Goal: Task Accomplishment & Management: Manage account settings

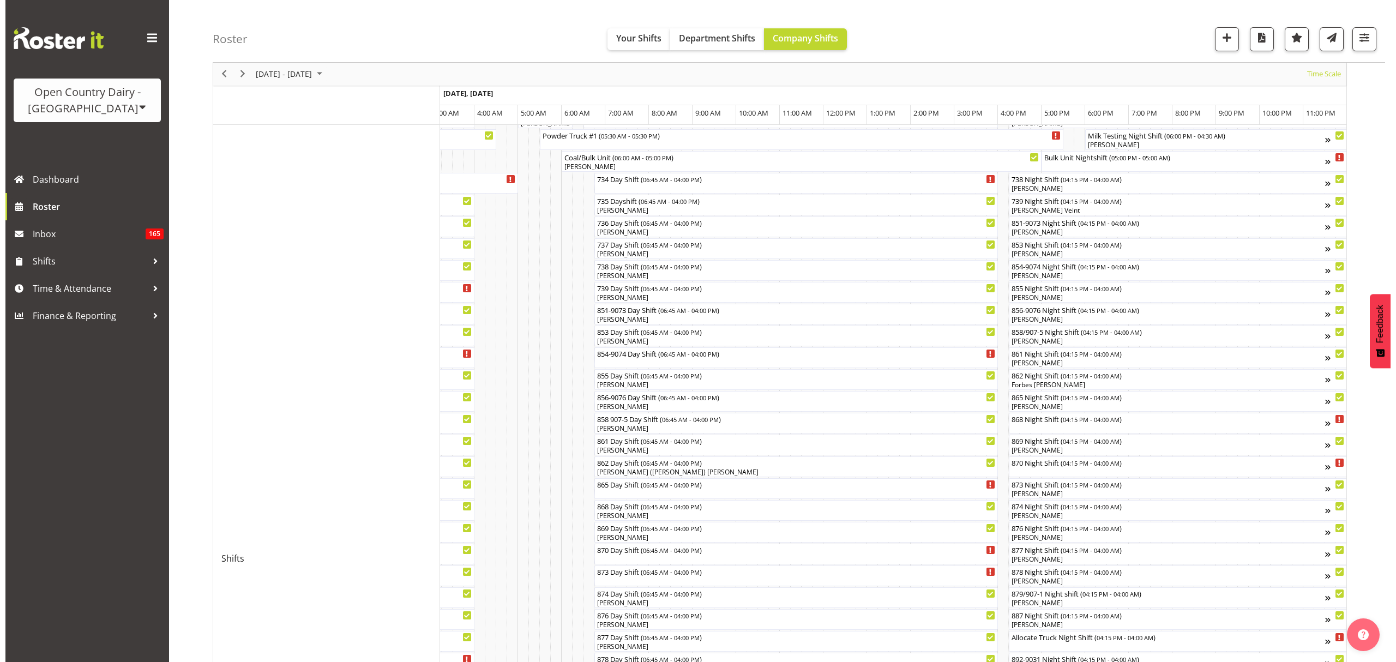
scroll to position [151, 0]
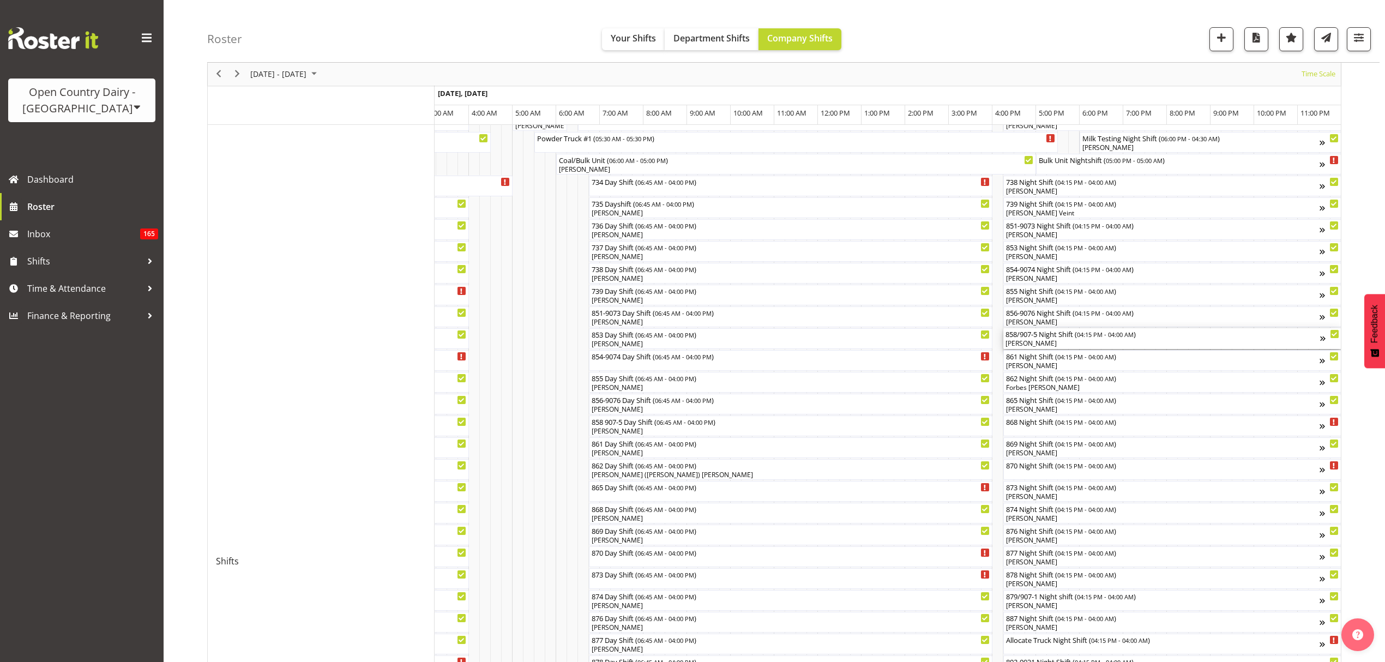
click at [1069, 348] on div "[PERSON_NAME]" at bounding box center [1162, 344] width 315 height 10
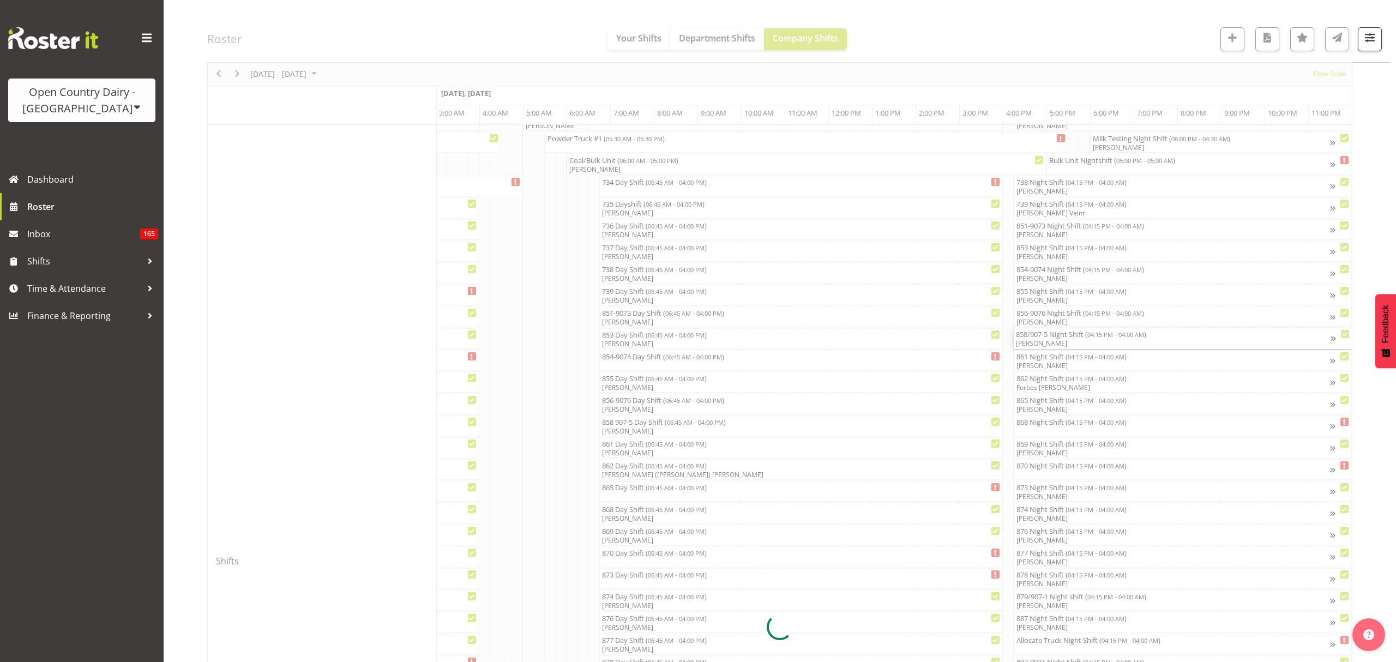
scroll to position [0, 6414]
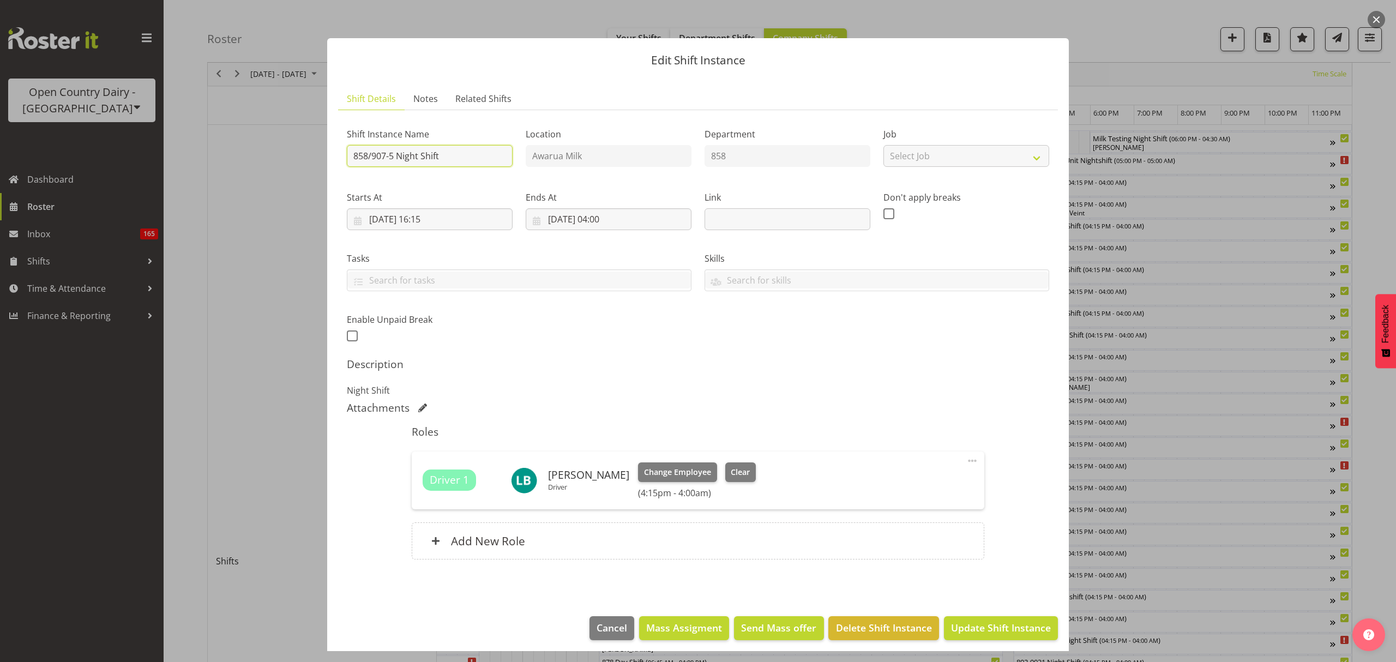
drag, startPoint x: 485, startPoint y: 161, endPoint x: 404, endPoint y: 151, distance: 81.4
click at [404, 151] on input "858/907-5 Night Shift" at bounding box center [430, 156] width 166 height 22
type input "858/907-5 [GEOGRAPHIC_DATA]"
click at [979, 626] on span "Update Shift Instance" at bounding box center [1001, 627] width 100 height 14
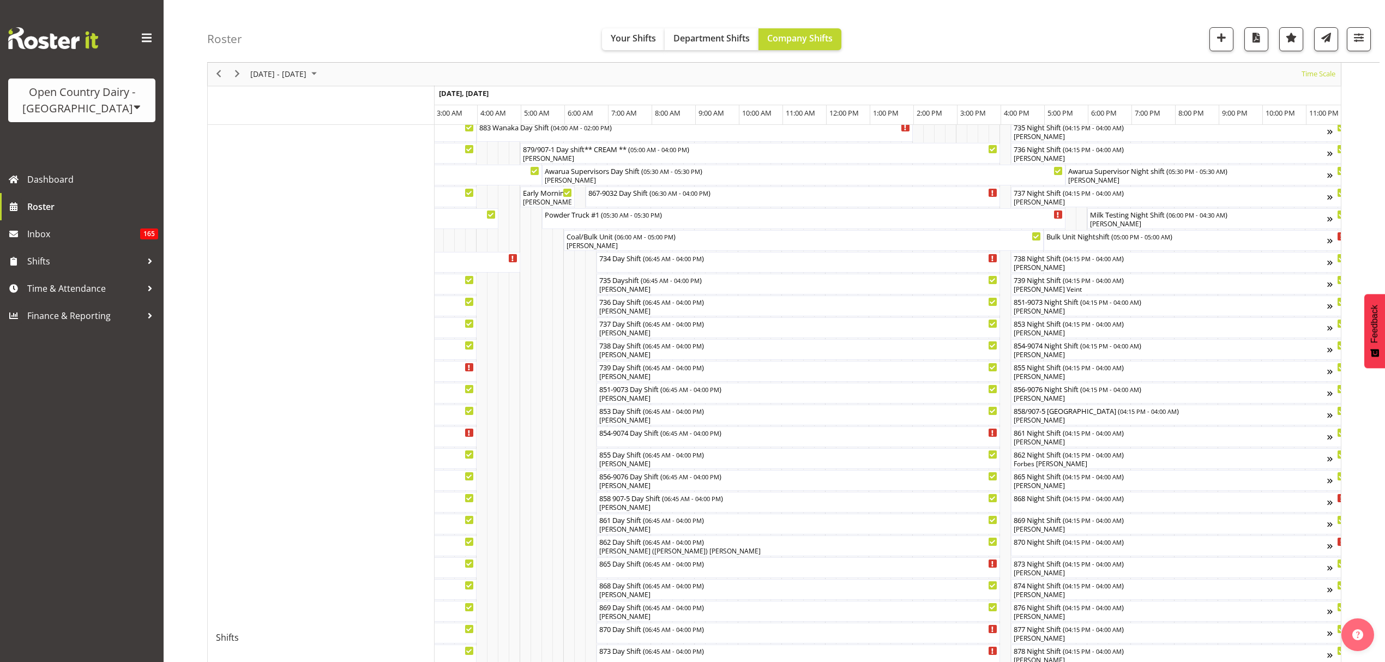
scroll to position [145, 0]
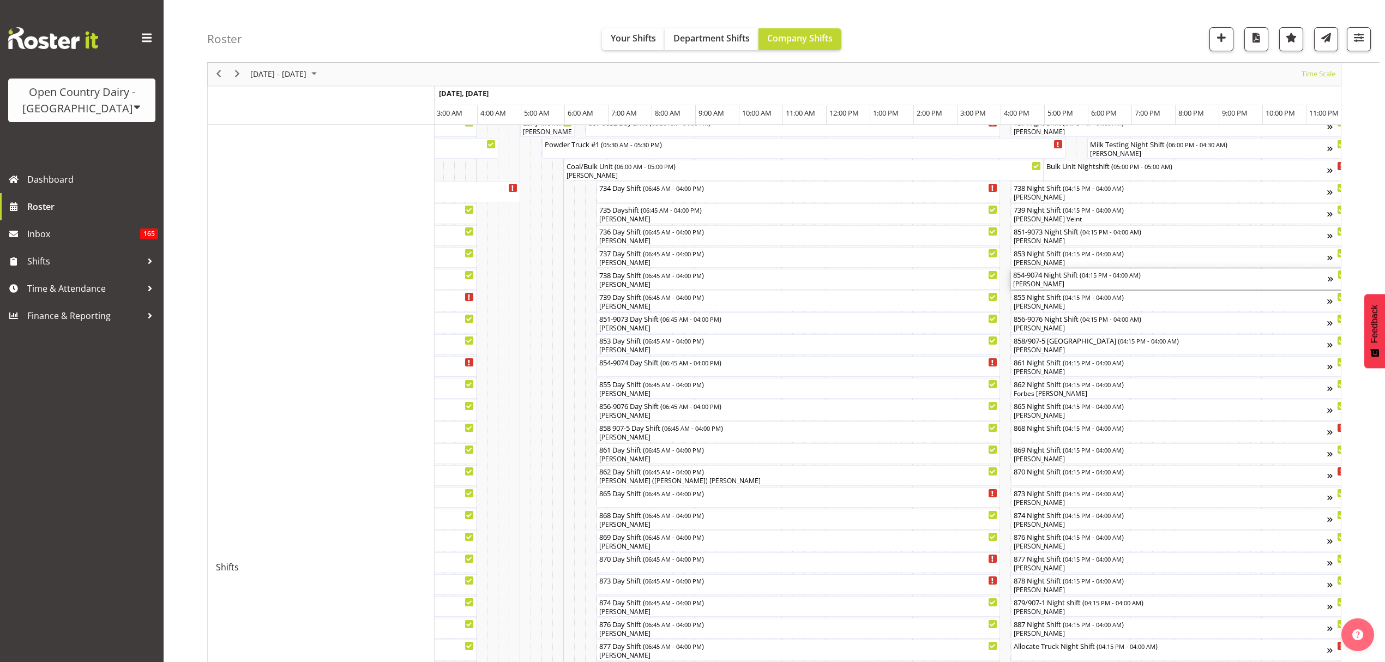
click at [1121, 275] on span "04:15 PM - 04:00 AM" at bounding box center [1110, 274] width 57 height 9
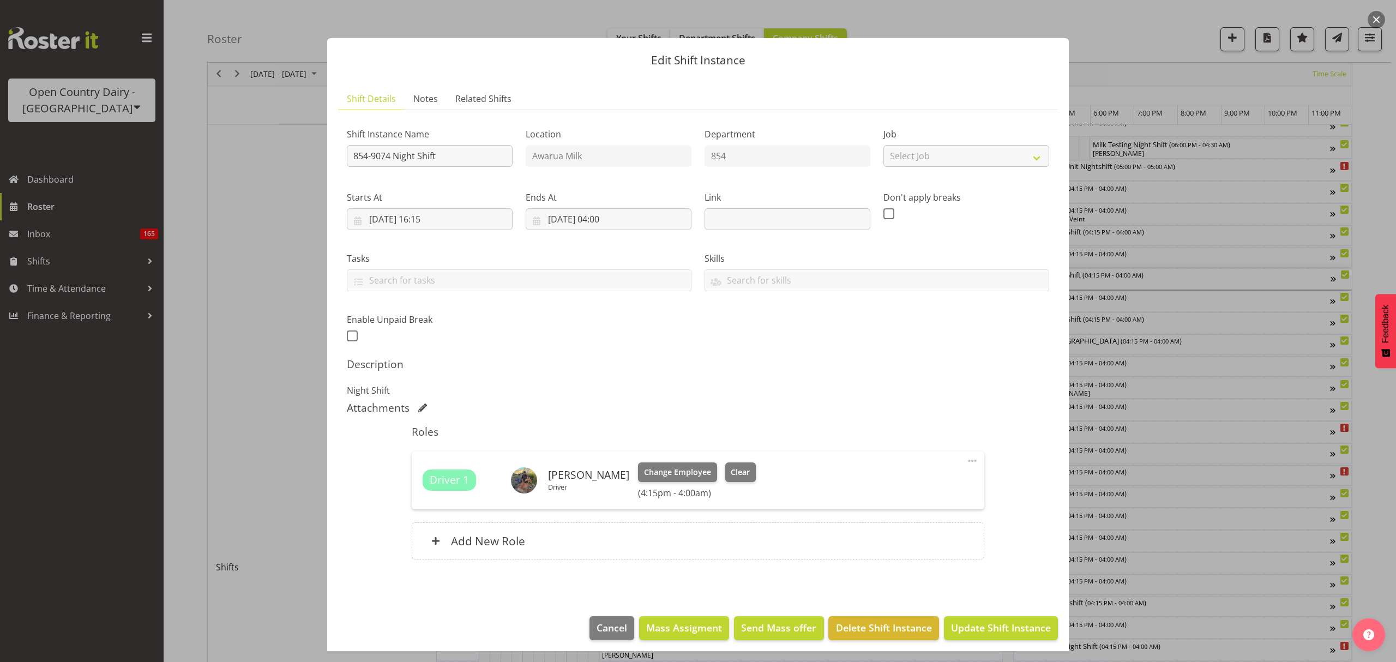
drag, startPoint x: 1213, startPoint y: 310, endPoint x: 1206, endPoint y: 319, distance: 11.3
click at [1215, 309] on div at bounding box center [698, 331] width 1396 height 662
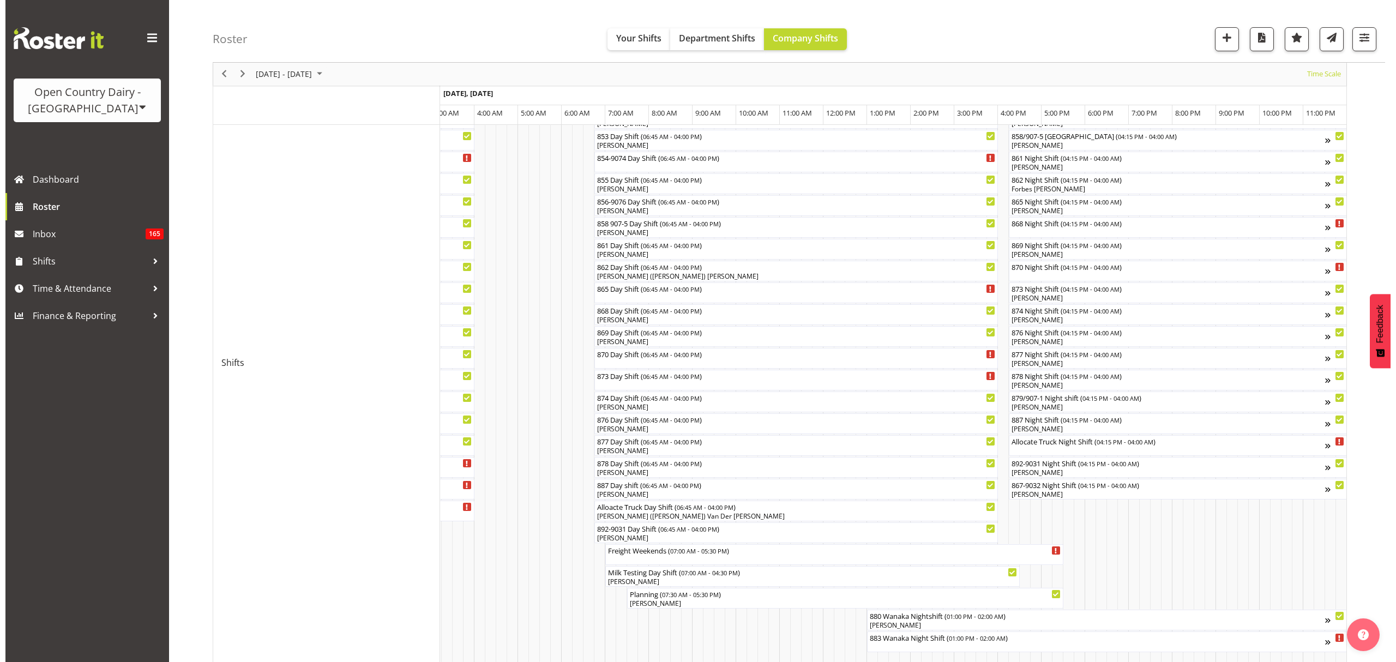
scroll to position [297, 0]
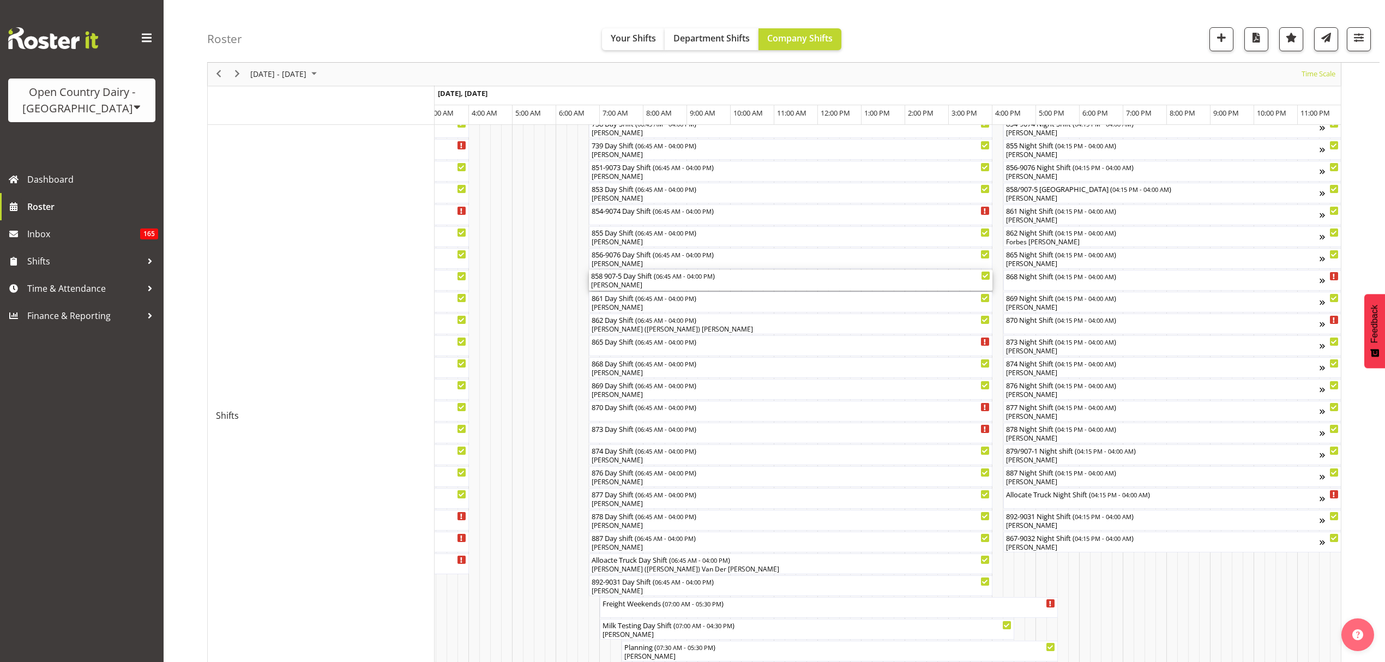
click at [635, 289] on div "[PERSON_NAME]" at bounding box center [790, 285] width 399 height 10
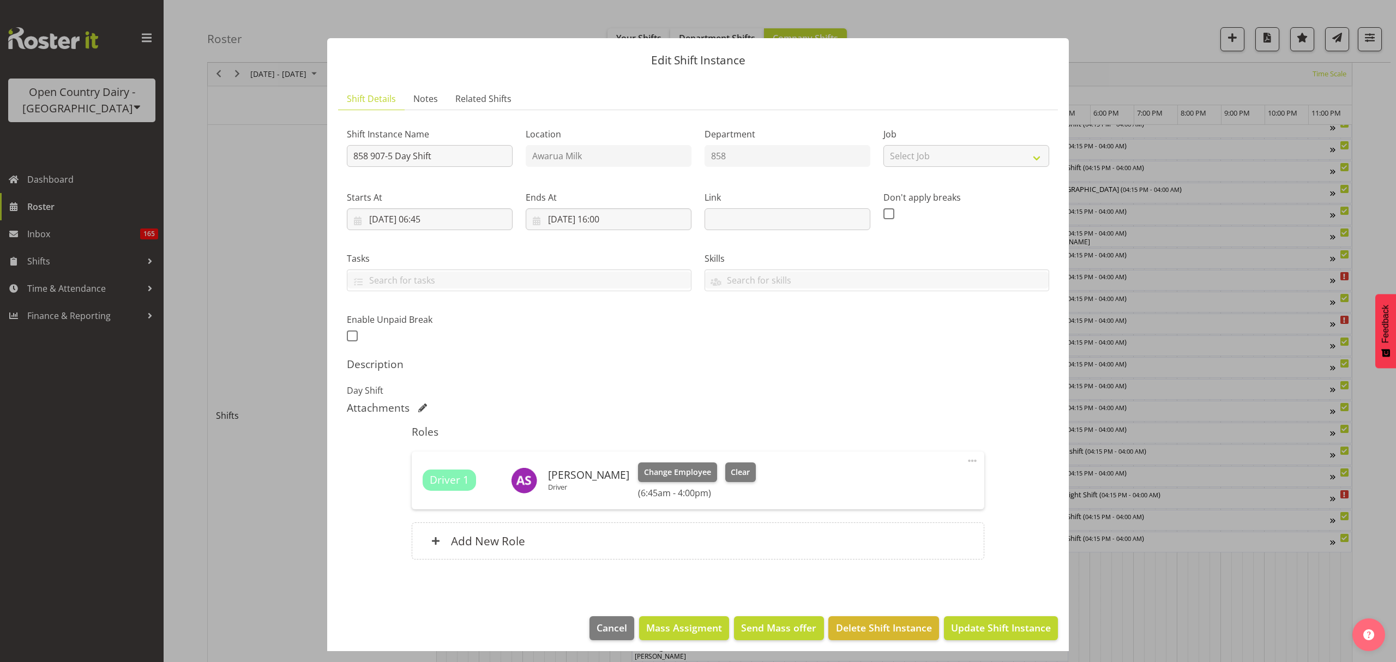
scroll to position [0, 6414]
drag, startPoint x: 444, startPoint y: 158, endPoint x: 396, endPoint y: 156, distance: 48.0
click at [396, 156] on input "858 907-5 Day Shift" at bounding box center [430, 156] width 166 height 22
type input "858 907-5 [GEOGRAPHIC_DATA]"
click at [1023, 624] on span "Update Shift Instance" at bounding box center [1001, 627] width 100 height 14
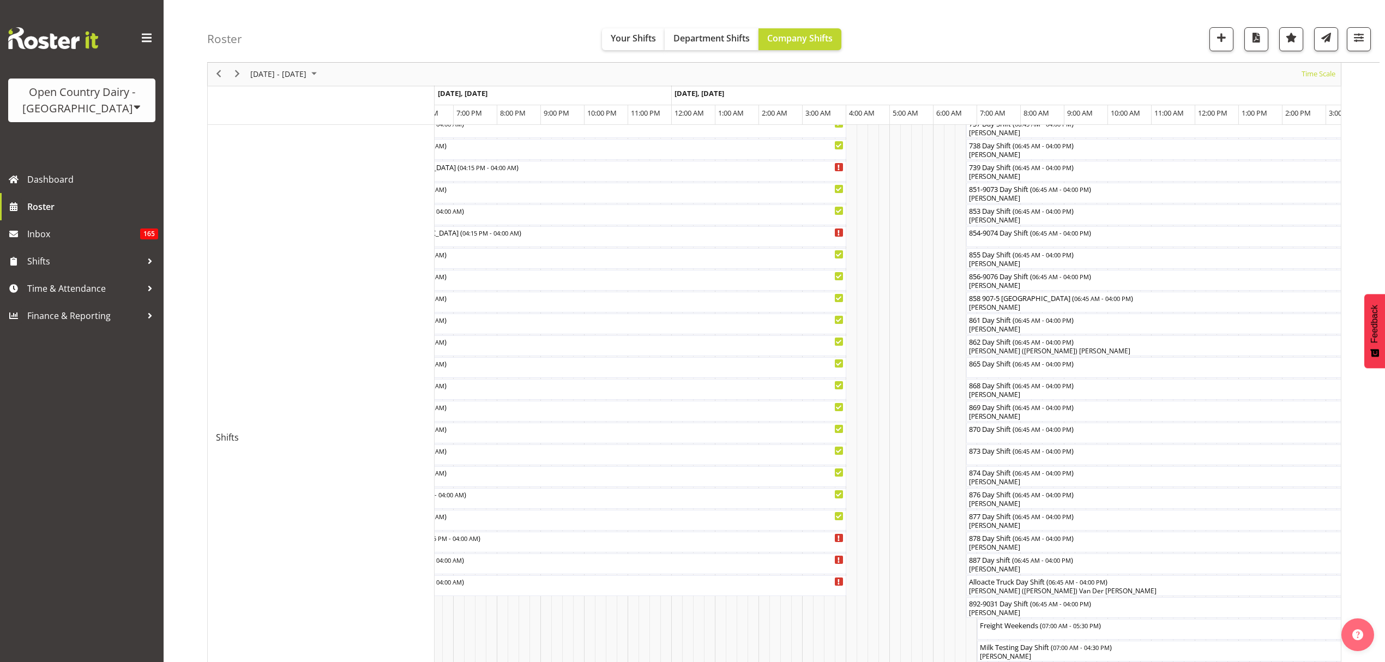
scroll to position [297, 0]
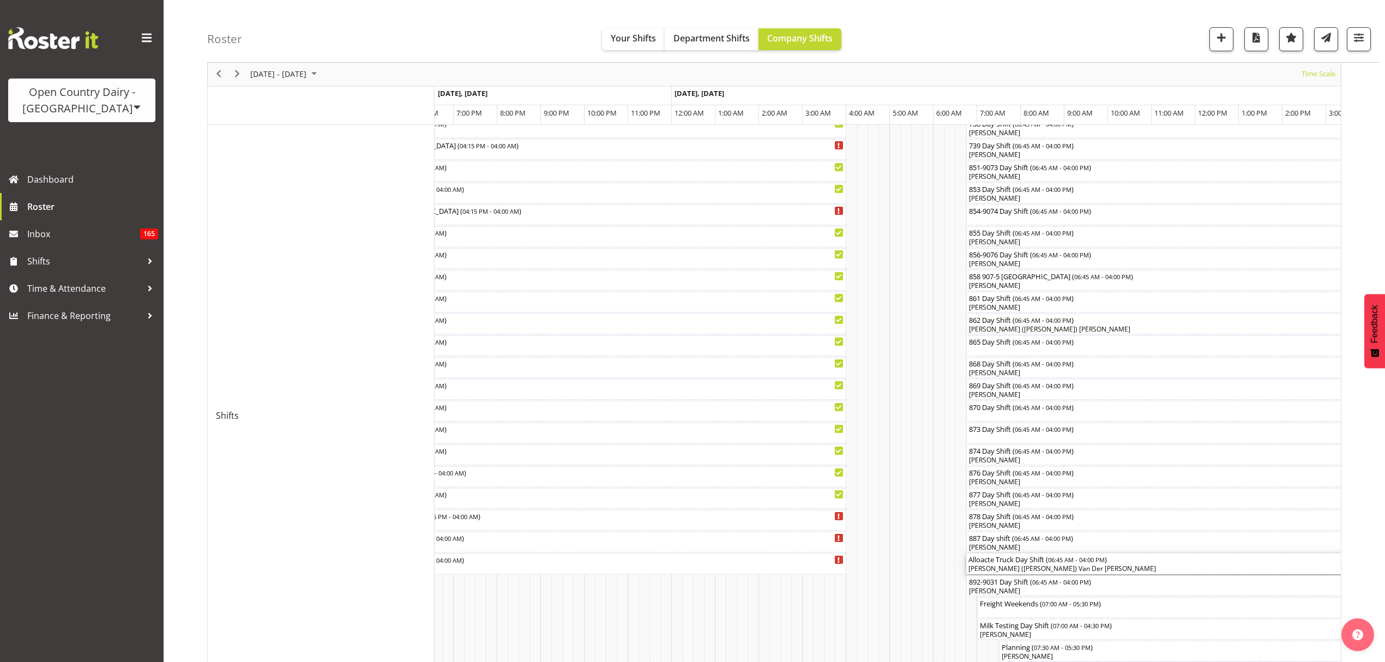
click at [1078, 563] on span "06:45 AM - 04:00 PM" at bounding box center [1076, 559] width 57 height 9
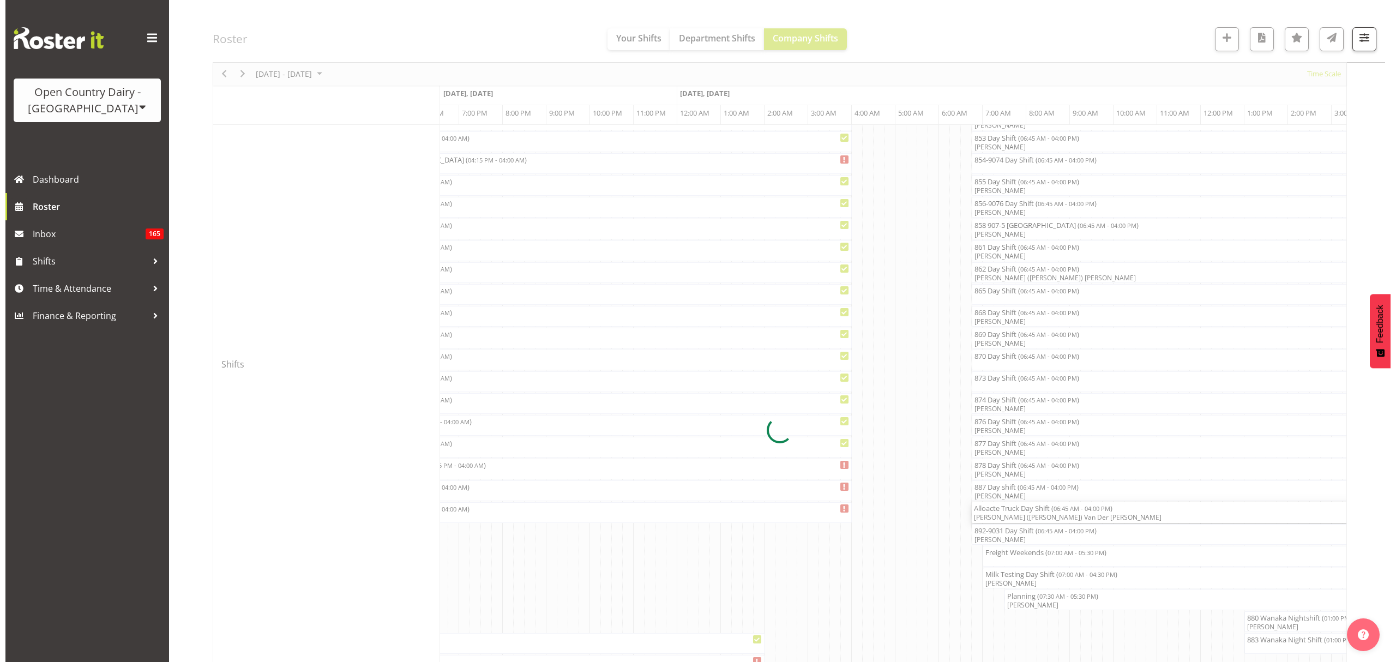
scroll to position [369, 0]
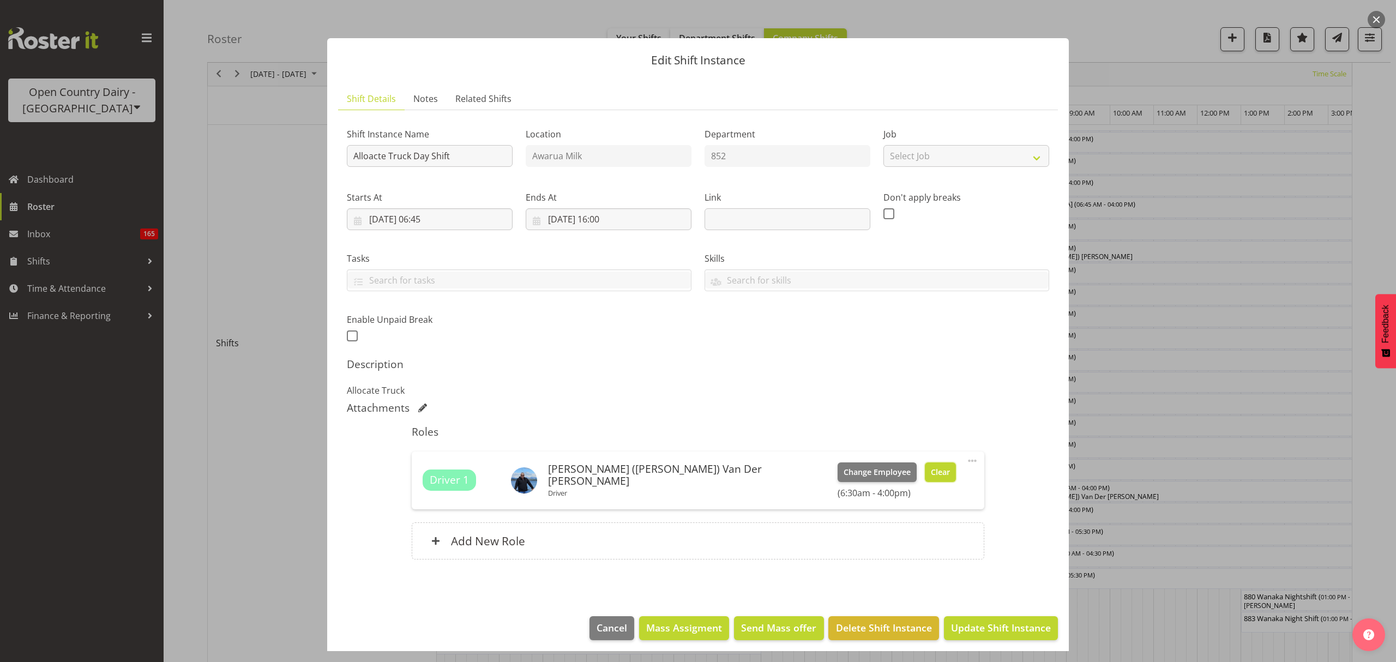
click at [925, 481] on button "Clear" at bounding box center [940, 472] width 31 height 20
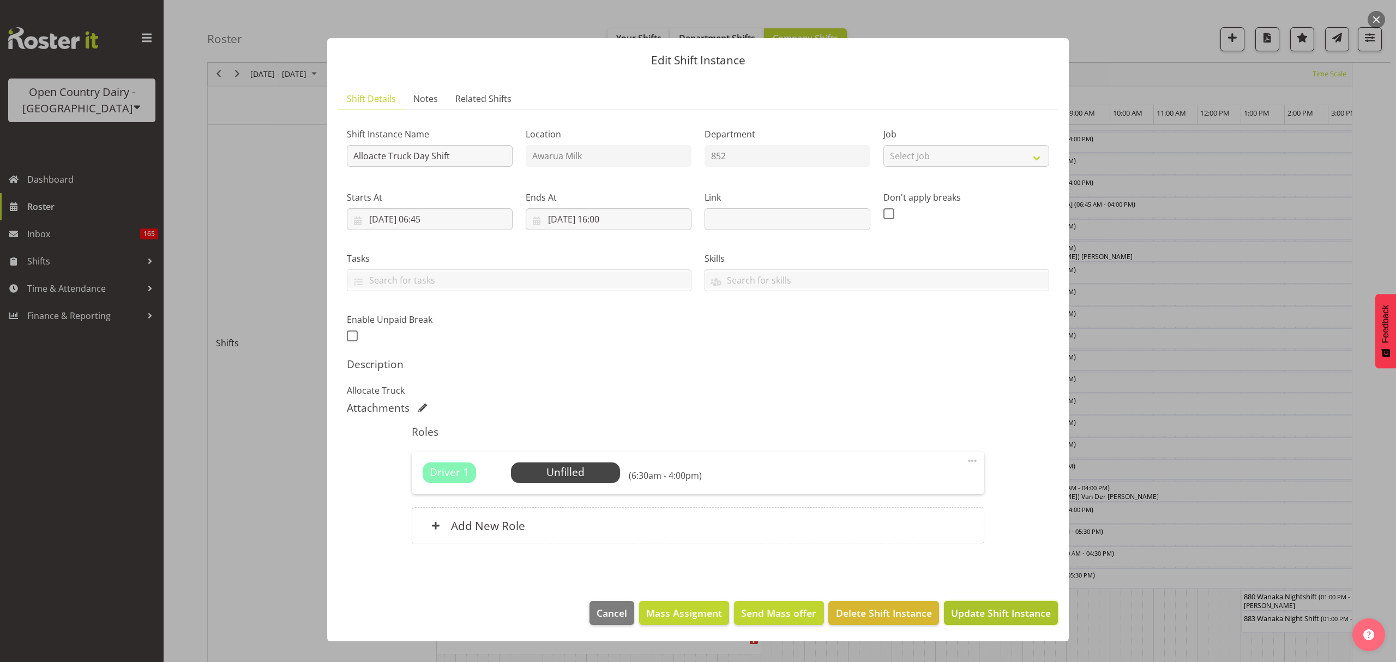
click at [1035, 611] on span "Update Shift Instance" at bounding box center [1001, 613] width 100 height 14
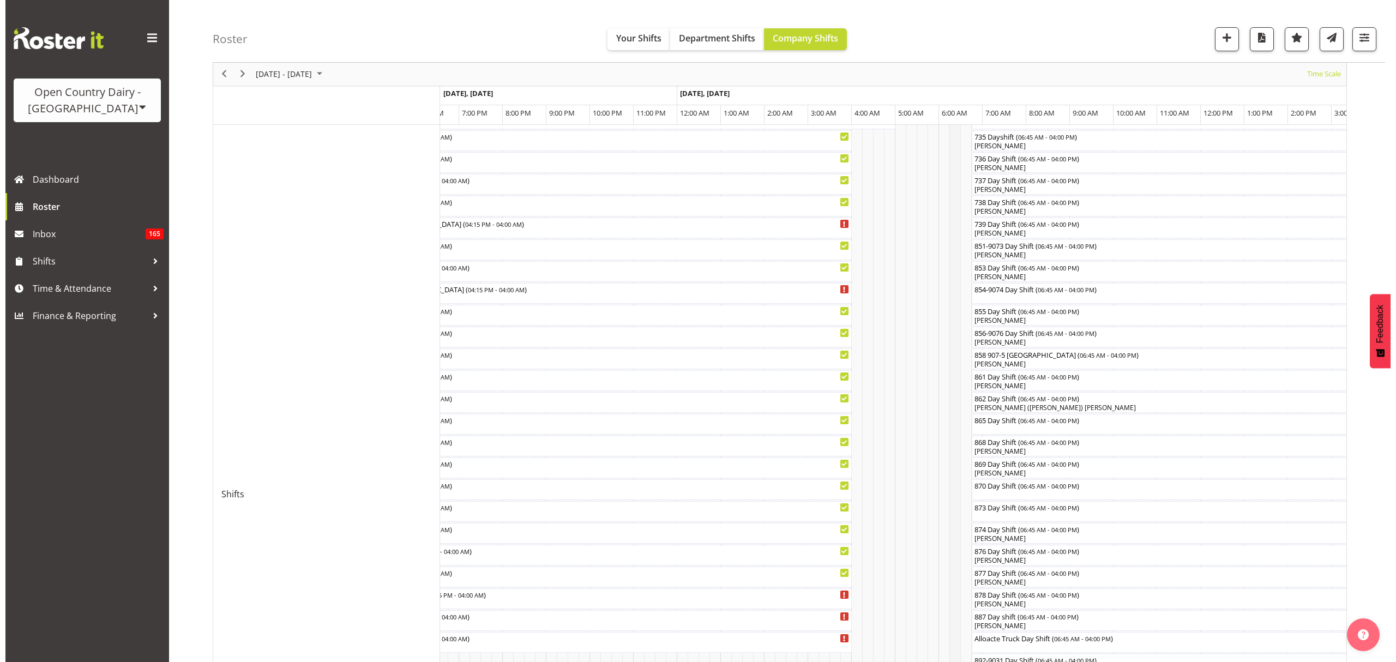
scroll to position [363, 0]
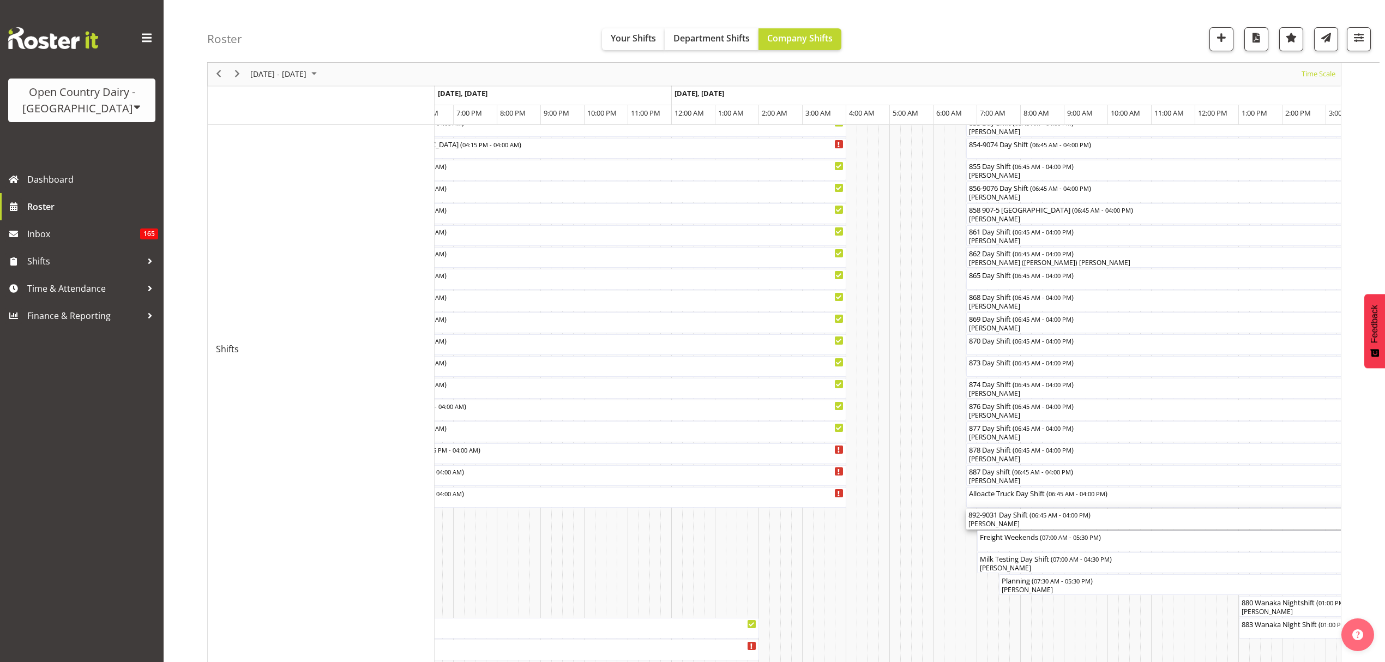
click at [1009, 527] on div "[PERSON_NAME]" at bounding box center [1167, 524] width 399 height 10
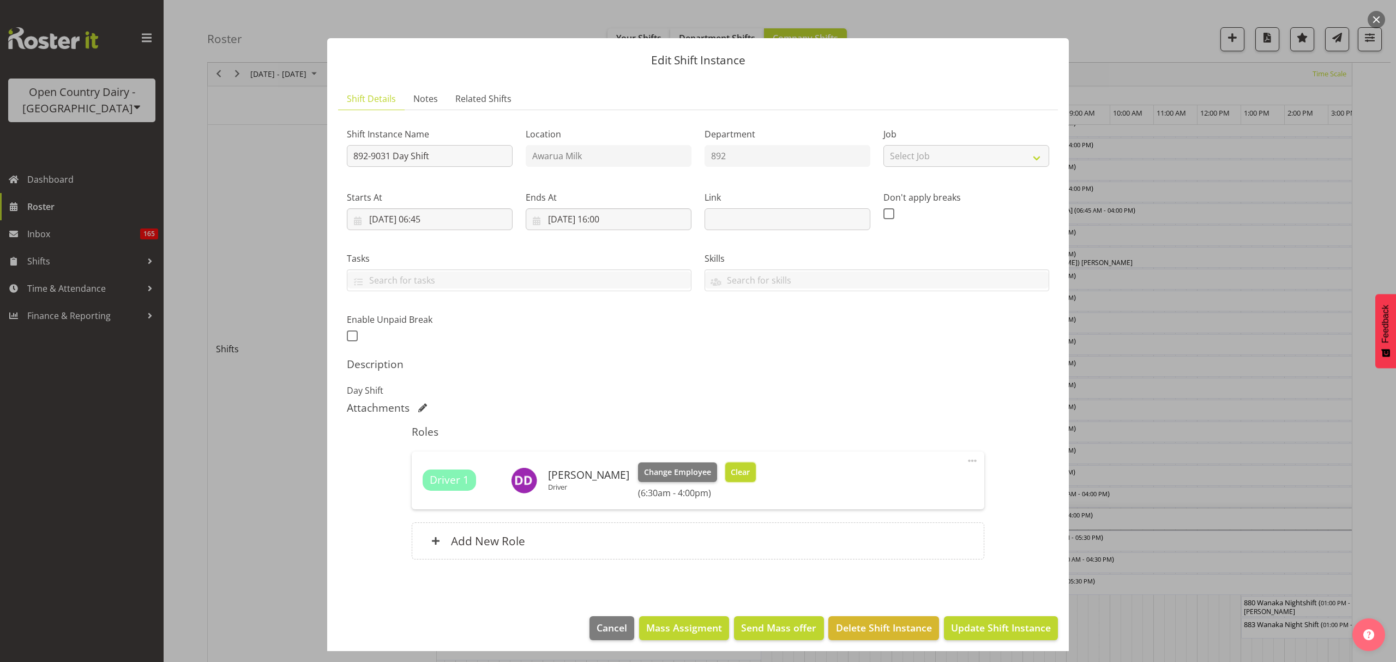
click at [735, 482] on button "Clear" at bounding box center [740, 472] width 31 height 20
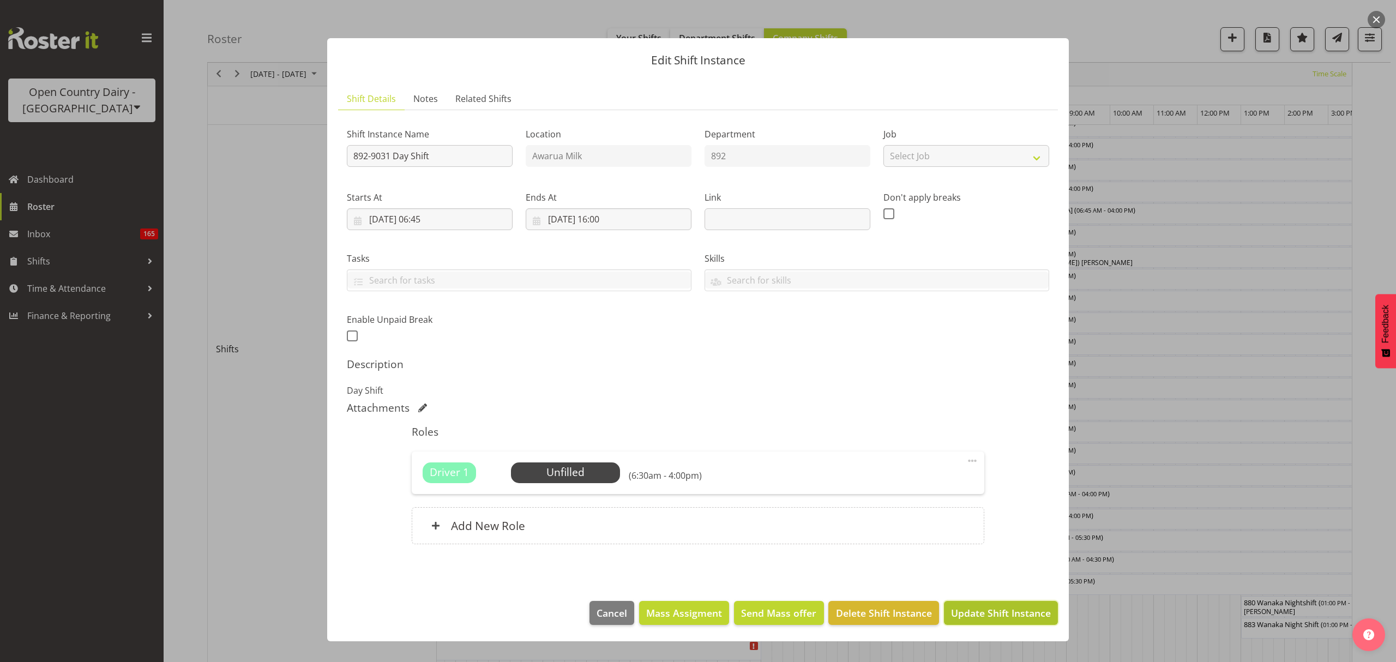
click at [1040, 624] on button "Update Shift Instance" at bounding box center [1001, 613] width 114 height 24
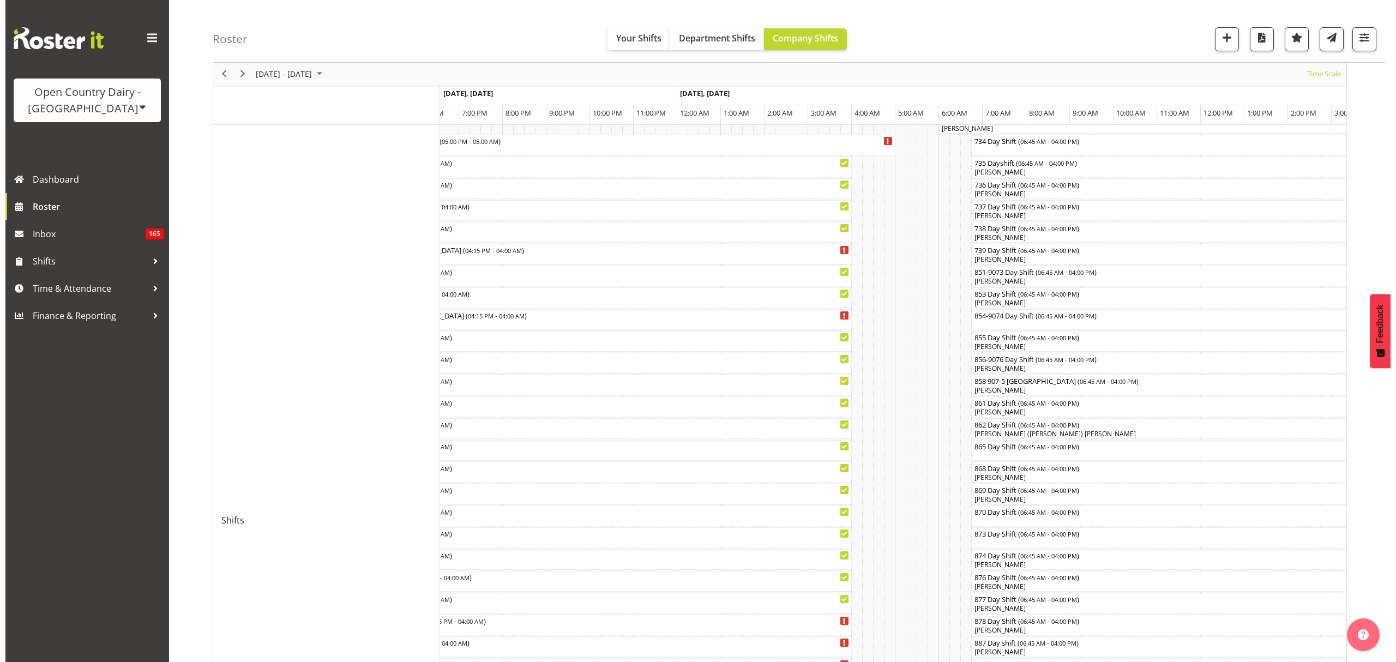
scroll to position [145, 0]
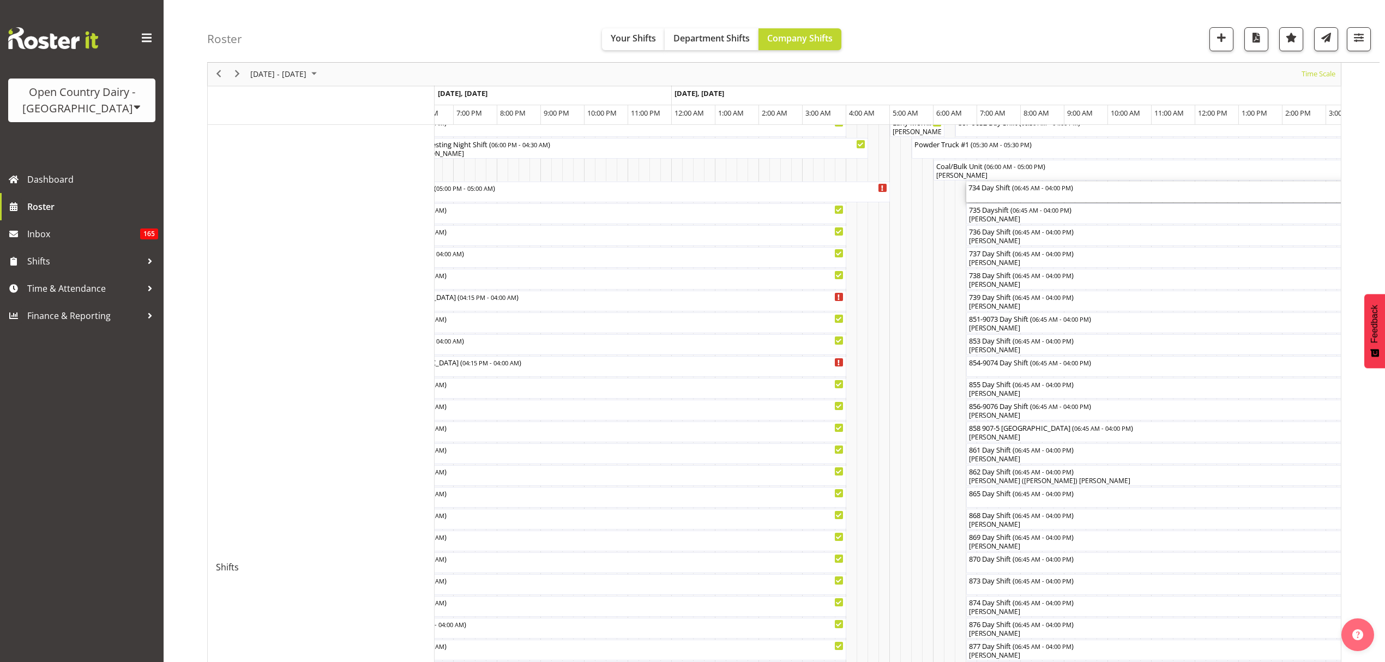
click at [1002, 191] on div "734 Day Shift ( 06:45 AM - 04:00 PM )" at bounding box center [1167, 187] width 399 height 11
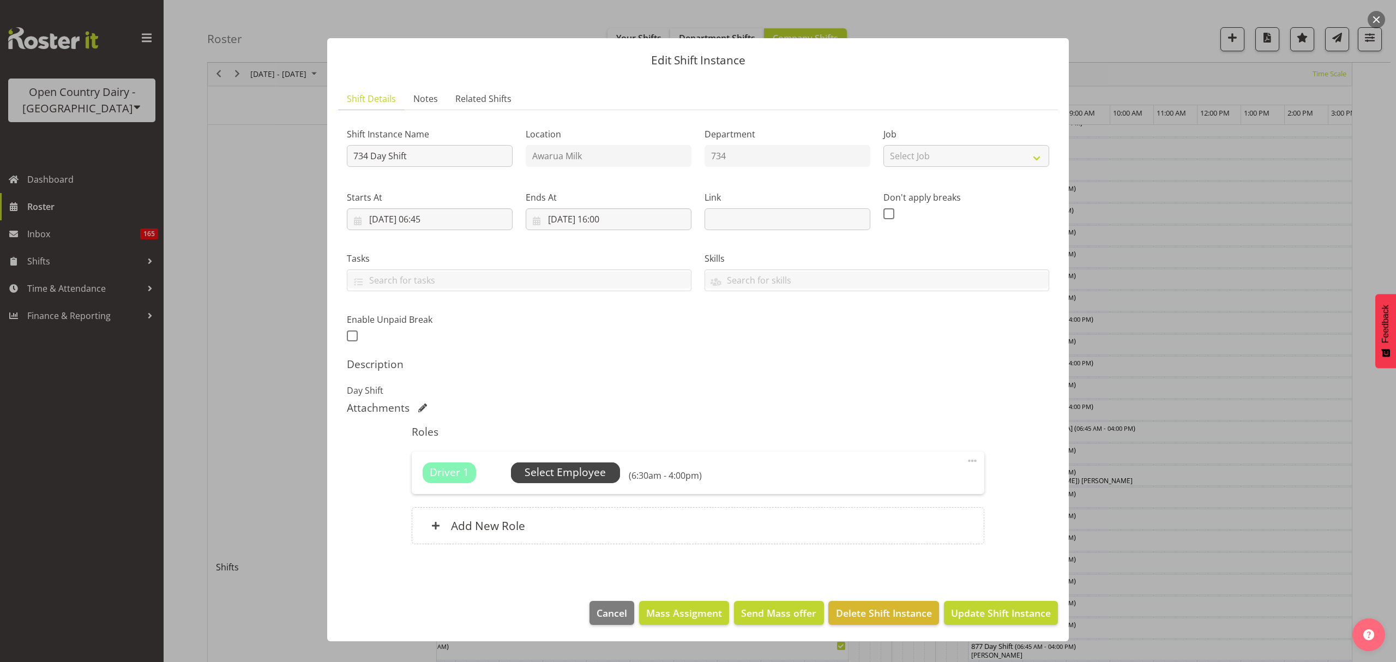
click at [588, 469] on span "Select Employee" at bounding box center [565, 473] width 81 height 16
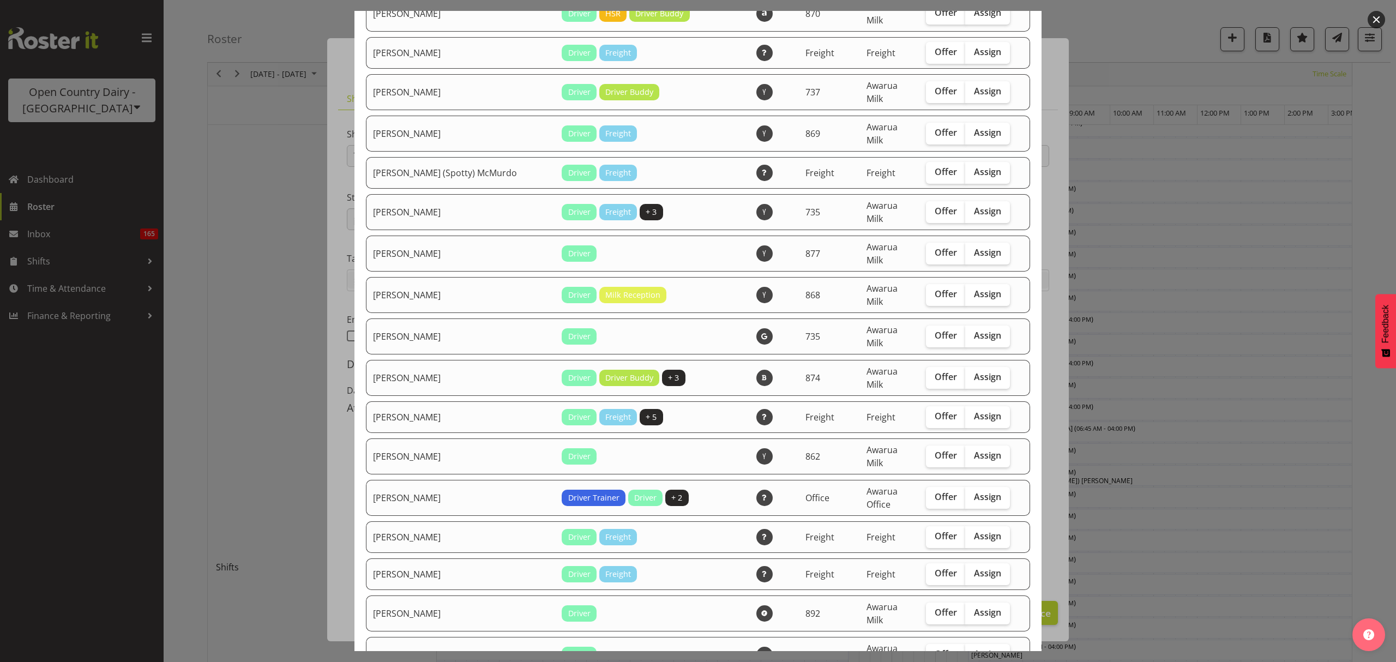
scroll to position [291, 0]
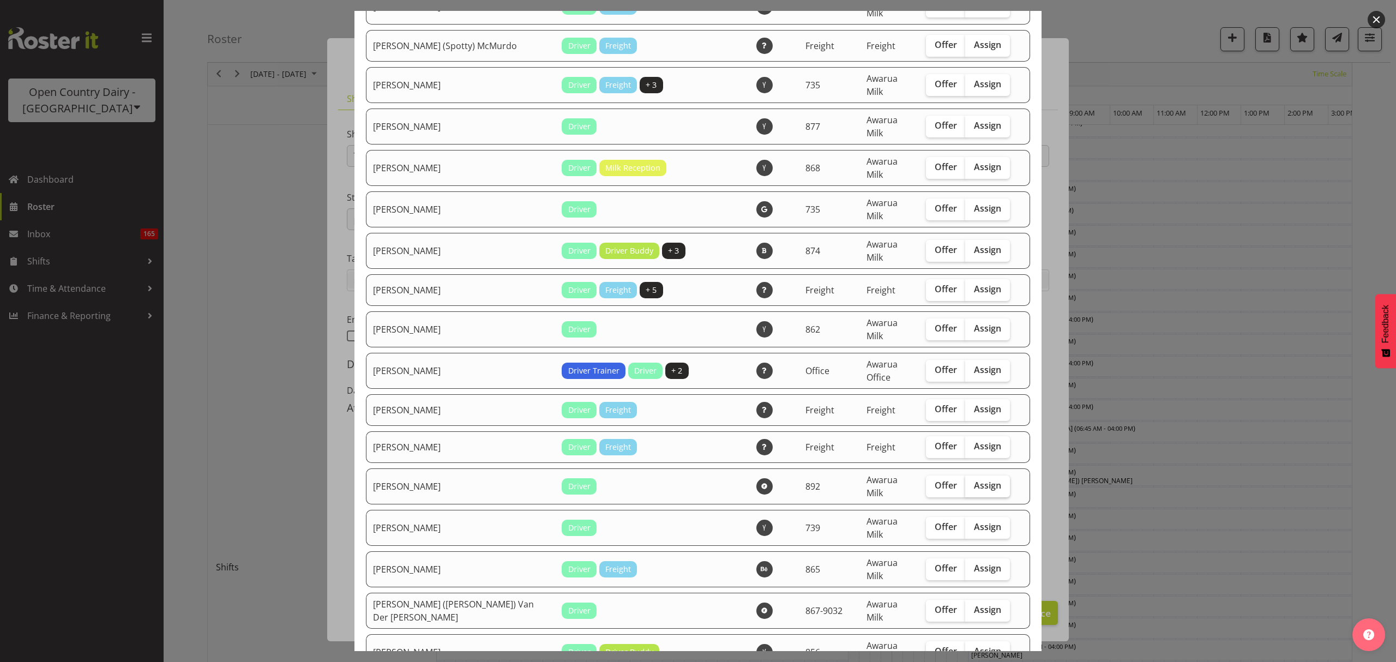
click at [974, 480] on span "Assign" at bounding box center [987, 485] width 27 height 11
click at [965, 482] on input "Assign" at bounding box center [968, 485] width 7 height 7
checkbox input "true"
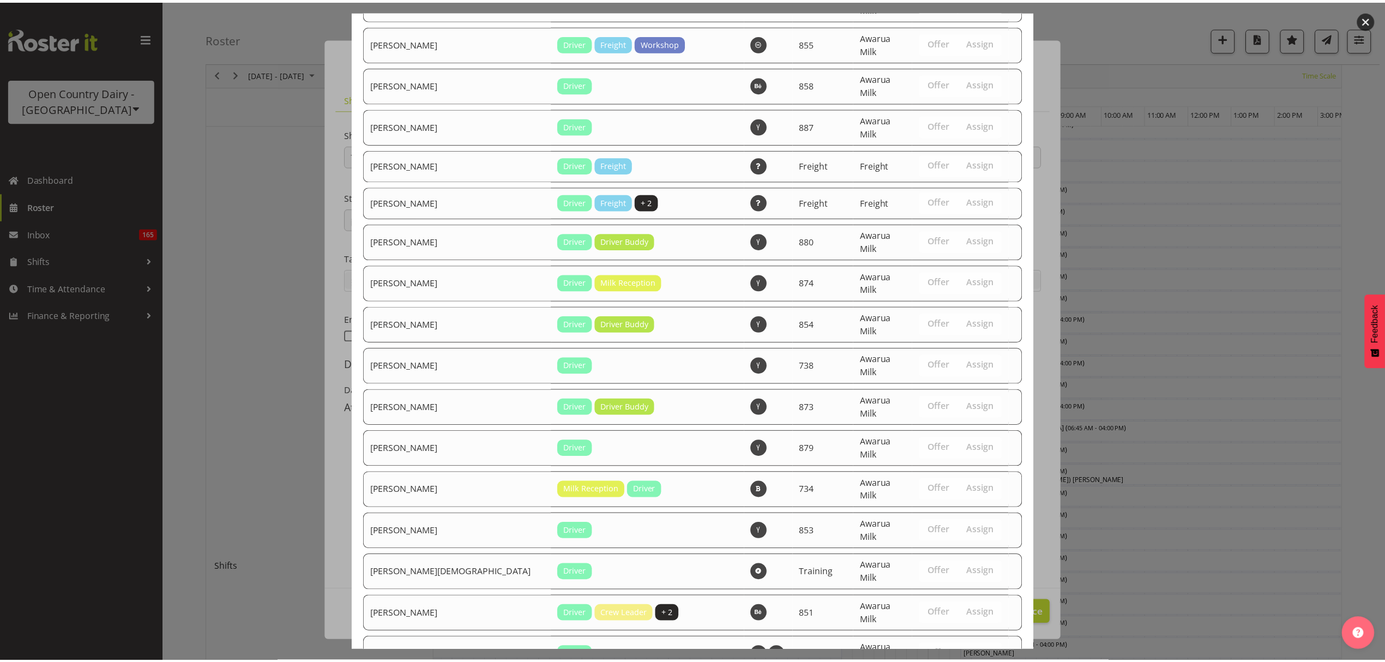
scroll to position [1313, 0]
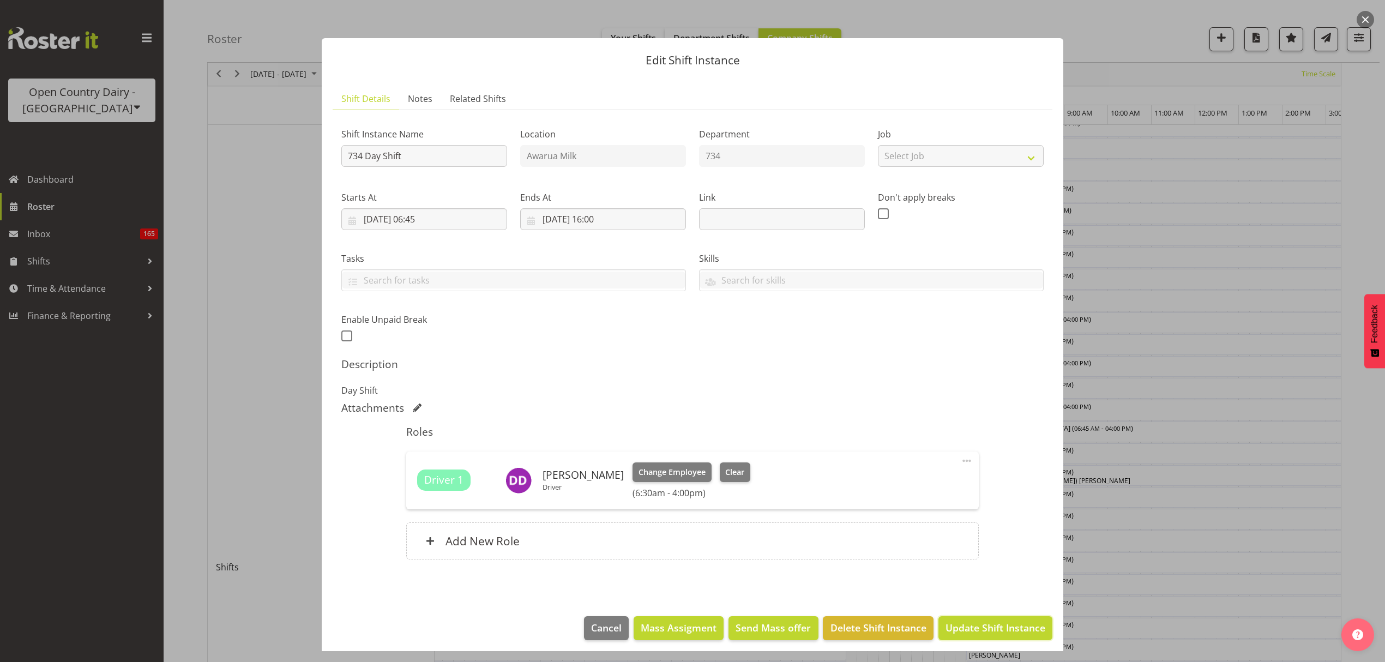
click at [988, 631] on span "Update Shift Instance" at bounding box center [995, 627] width 100 height 14
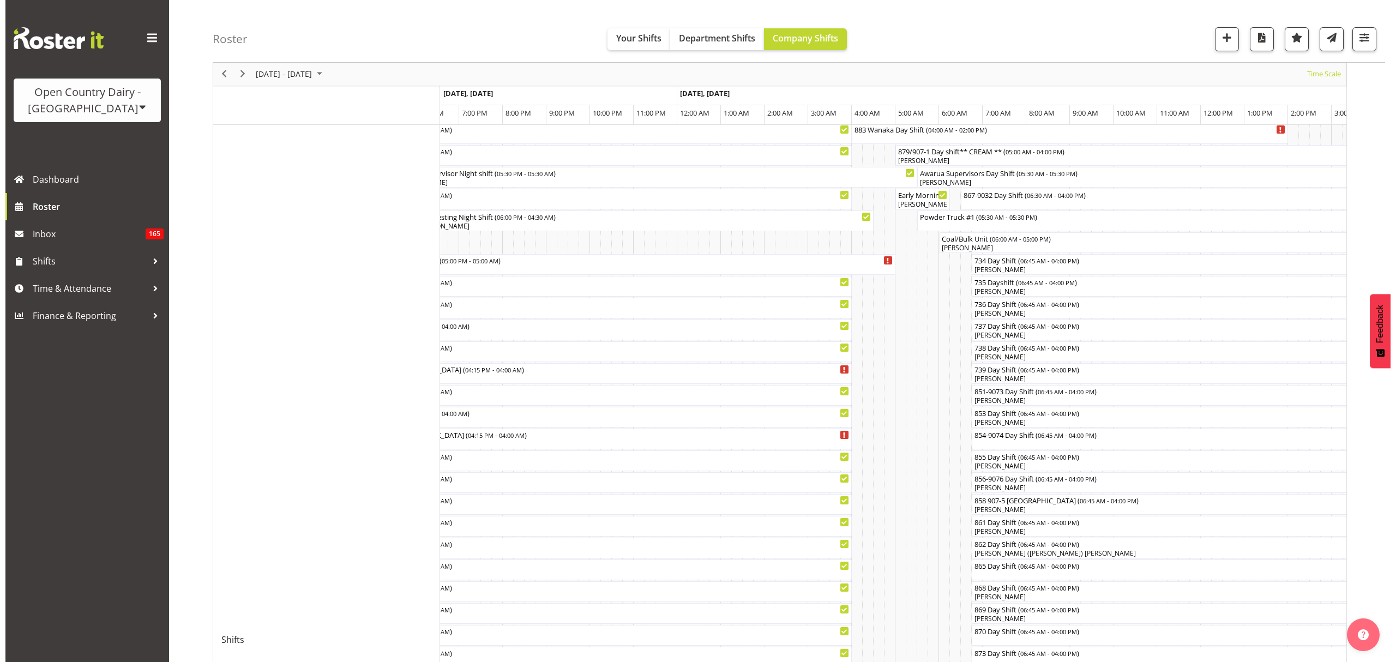
scroll to position [291, 0]
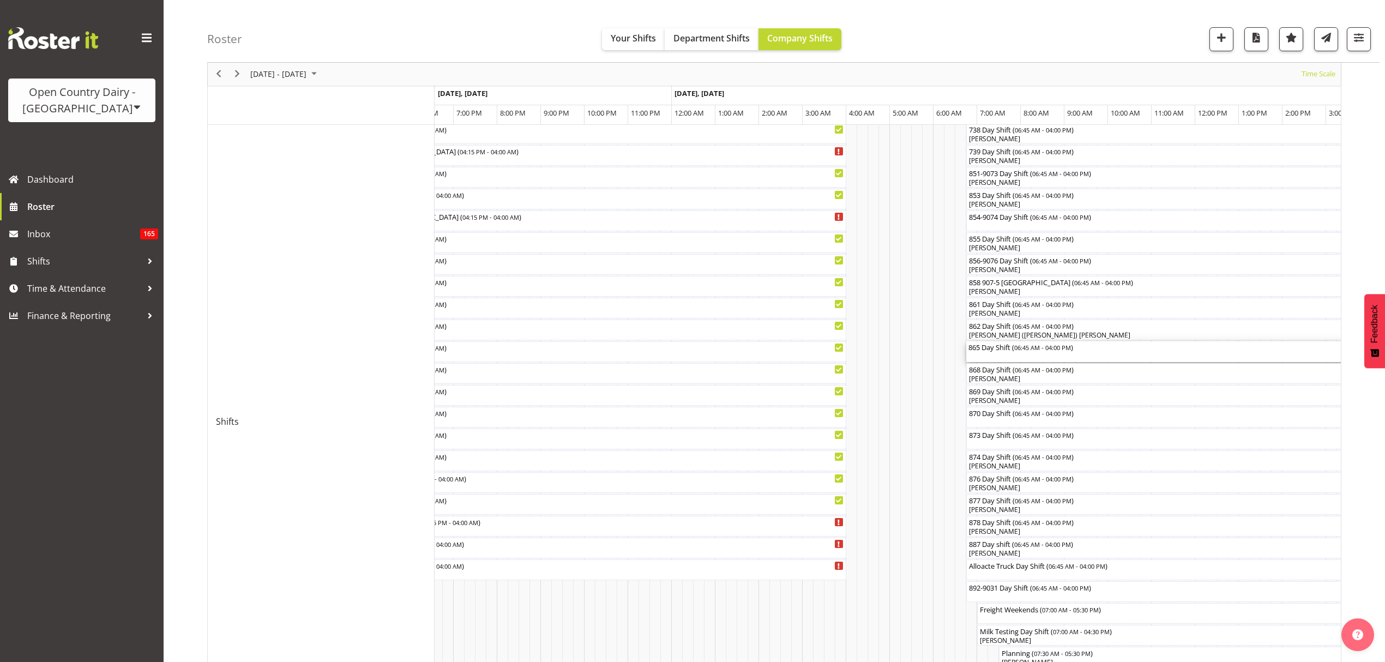
click at [1015, 360] on div "865 Day Shift ( 06:45 AM - 04:00 PM )" at bounding box center [1167, 351] width 399 height 21
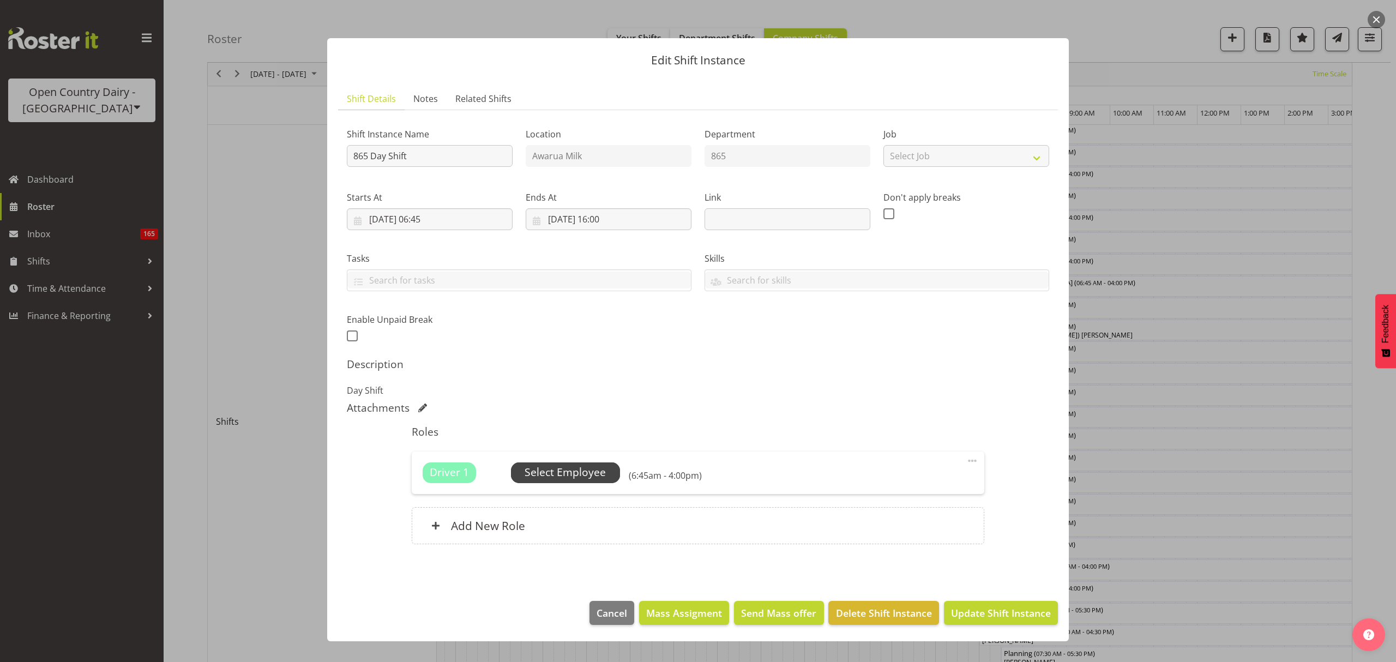
click at [566, 477] on span "Select Employee" at bounding box center [565, 473] width 81 height 16
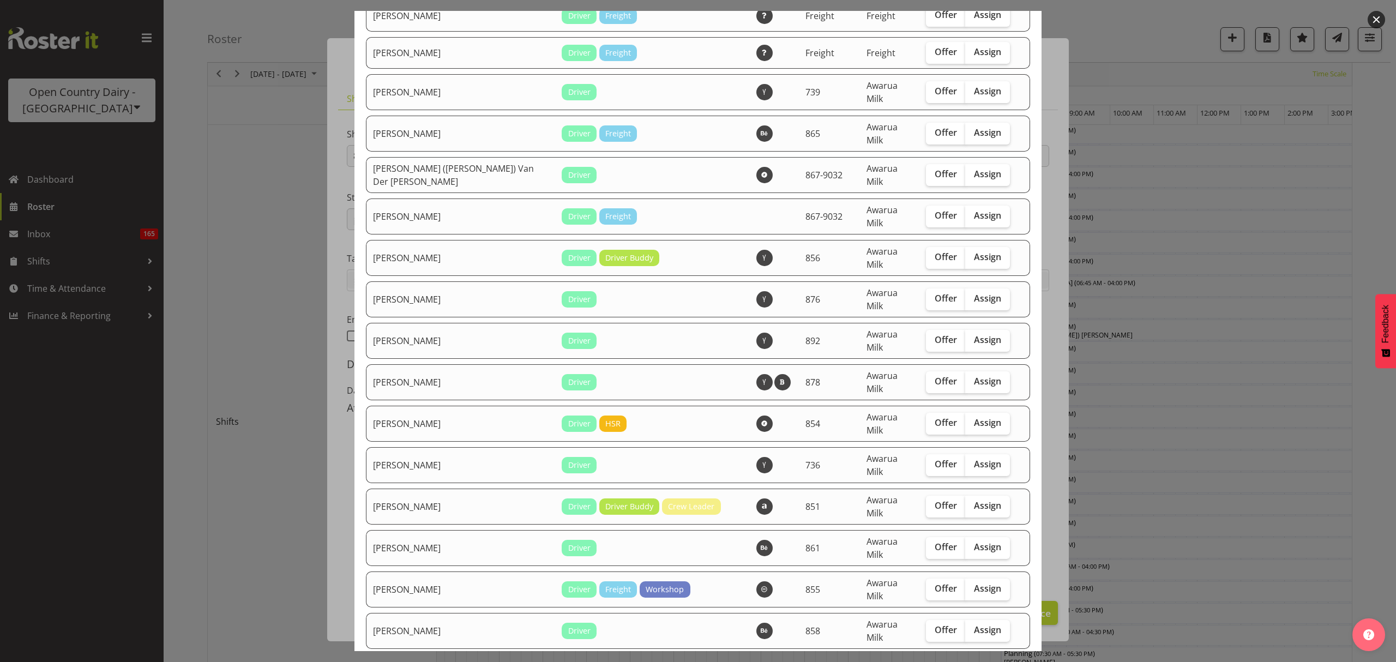
scroll to position [727, 0]
click at [974, 168] on span "Assign" at bounding box center [987, 173] width 27 height 11
click at [968, 170] on input "Assign" at bounding box center [968, 173] width 7 height 7
checkbox input "true"
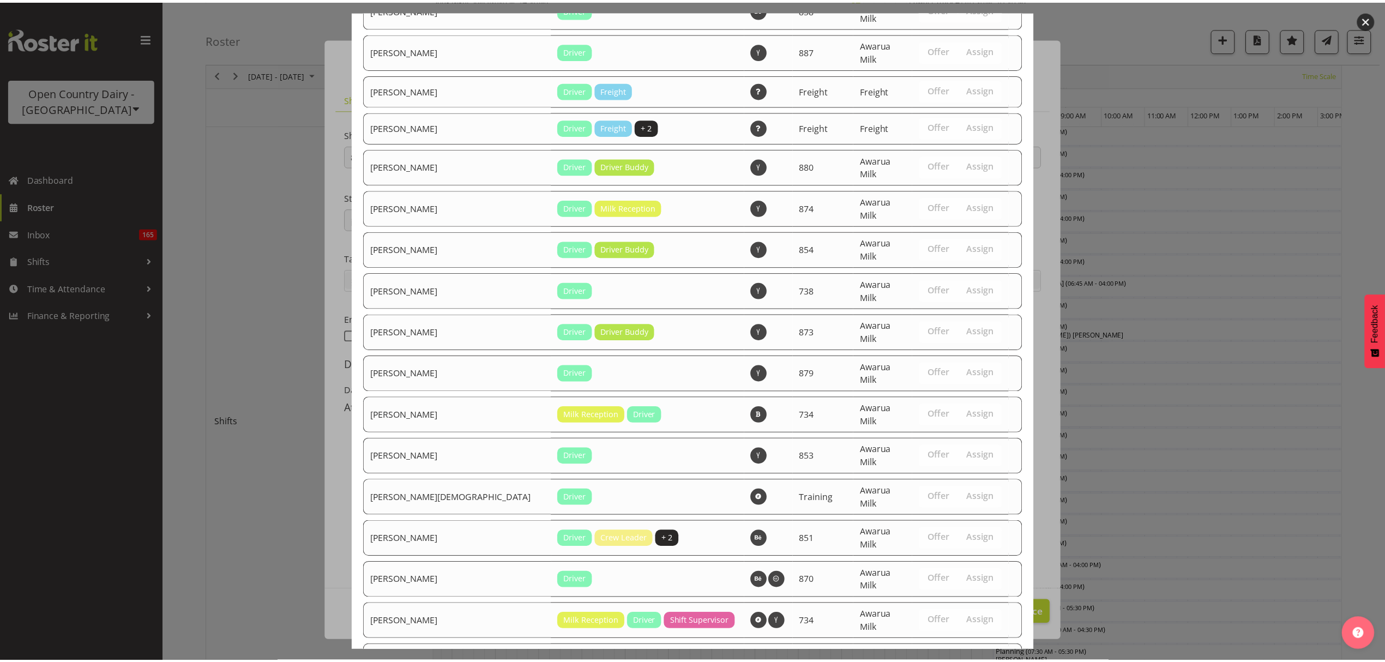
scroll to position [1350, 0]
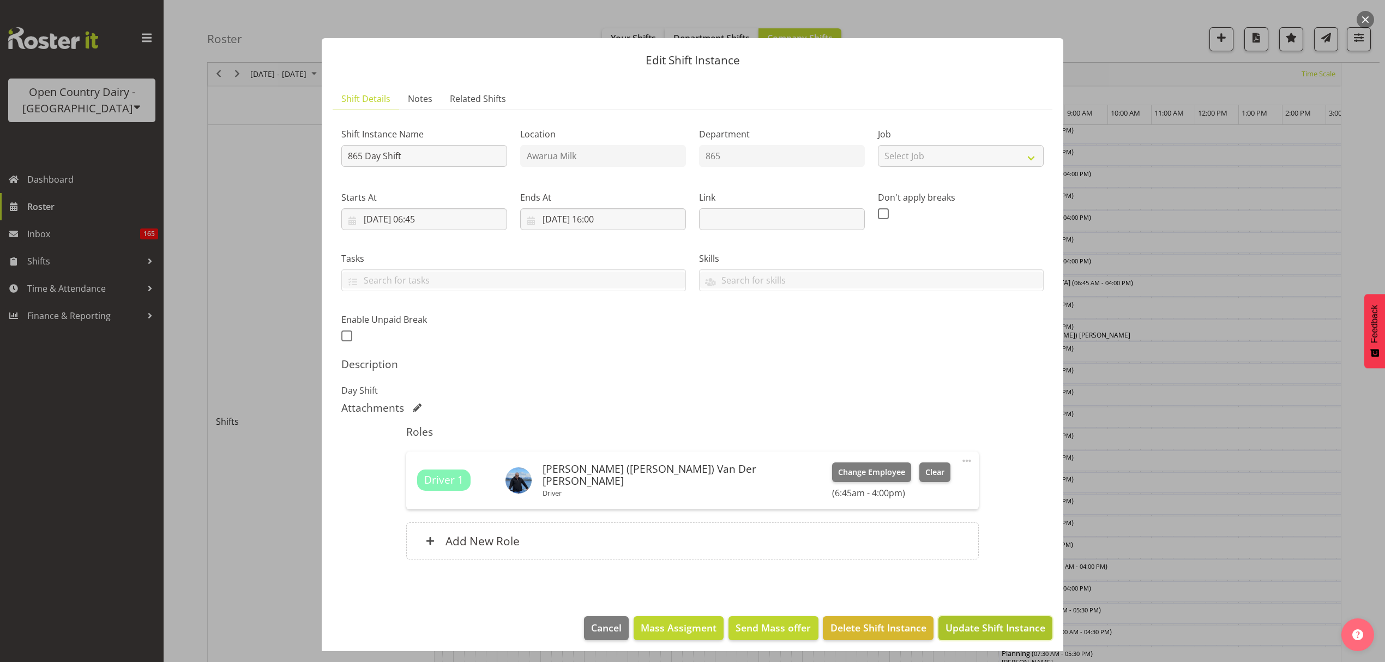
click at [975, 630] on span "Update Shift Instance" at bounding box center [995, 627] width 100 height 14
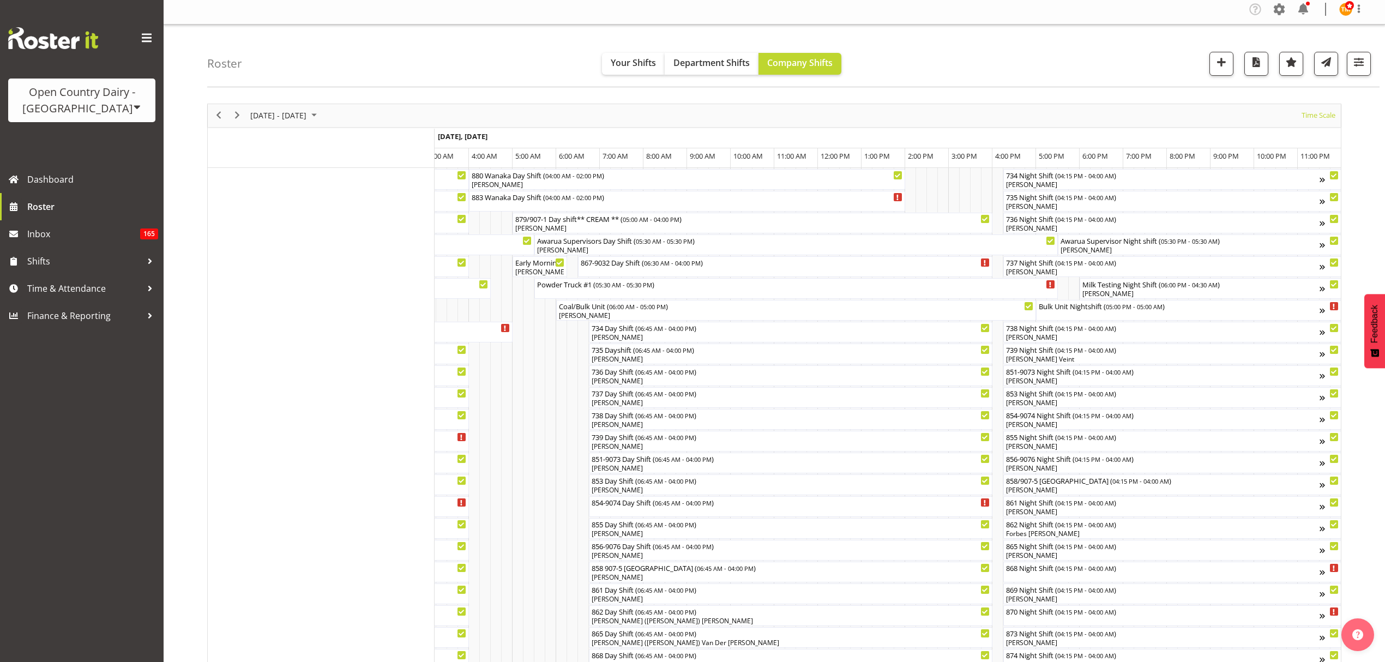
scroll to position [0, 0]
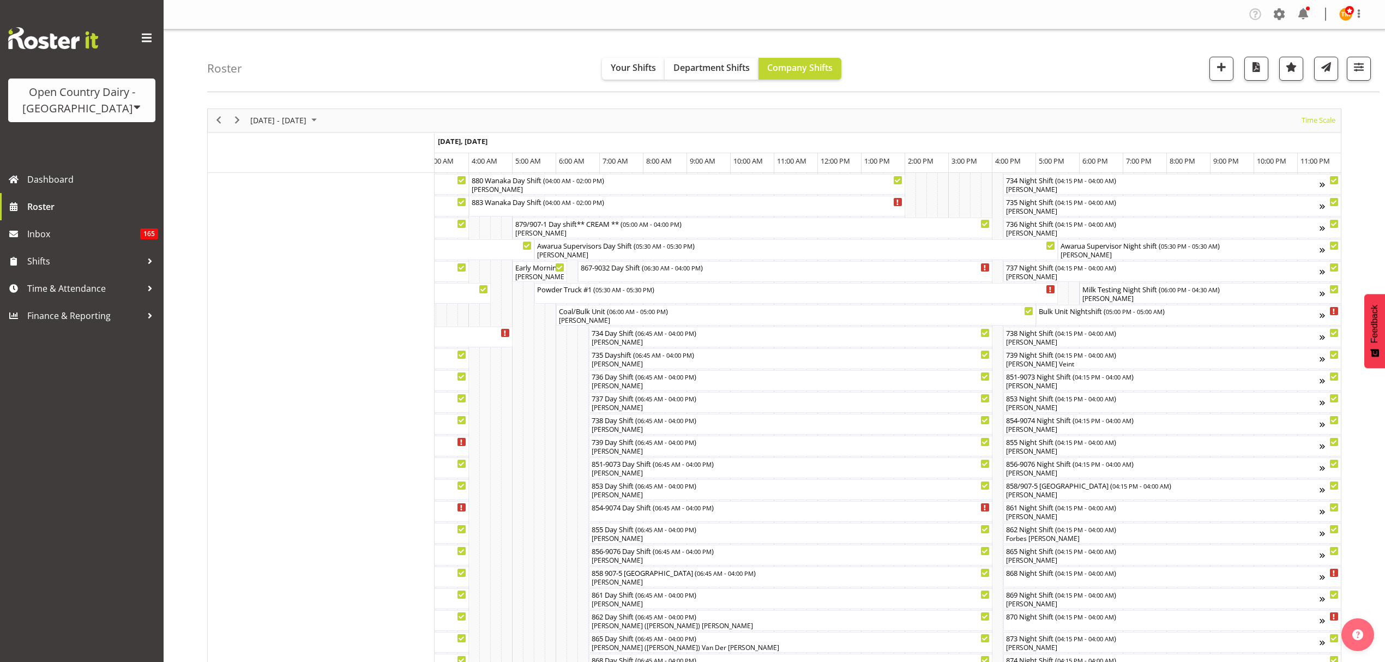
click at [917, 114] on div "[DATE] - [DATE] [DATE] Timeline Day Timeline Week Timeline Fortnight Timeline M…" at bounding box center [774, 120] width 1133 height 23
click at [511, 89] on div "Roster Your Shifts Department Shifts Company Shifts All Locations Clear Awarua …" at bounding box center [793, 60] width 1172 height 63
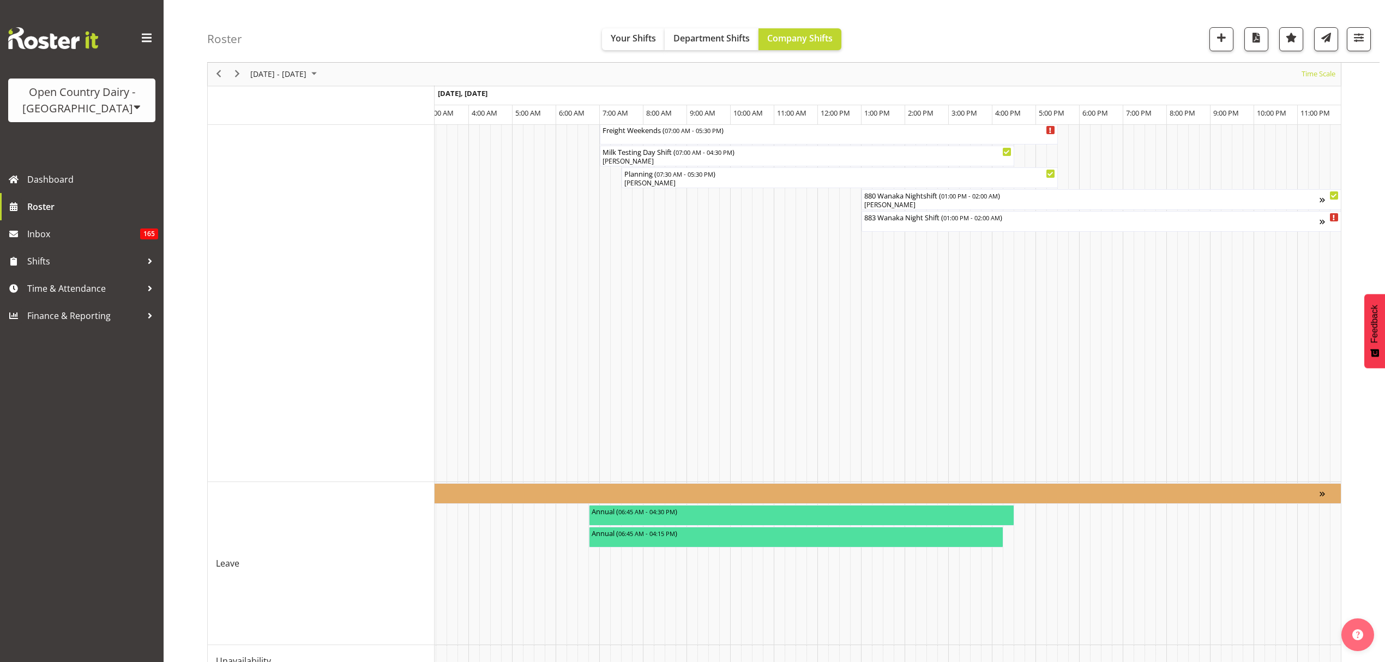
scroll to position [805, 0]
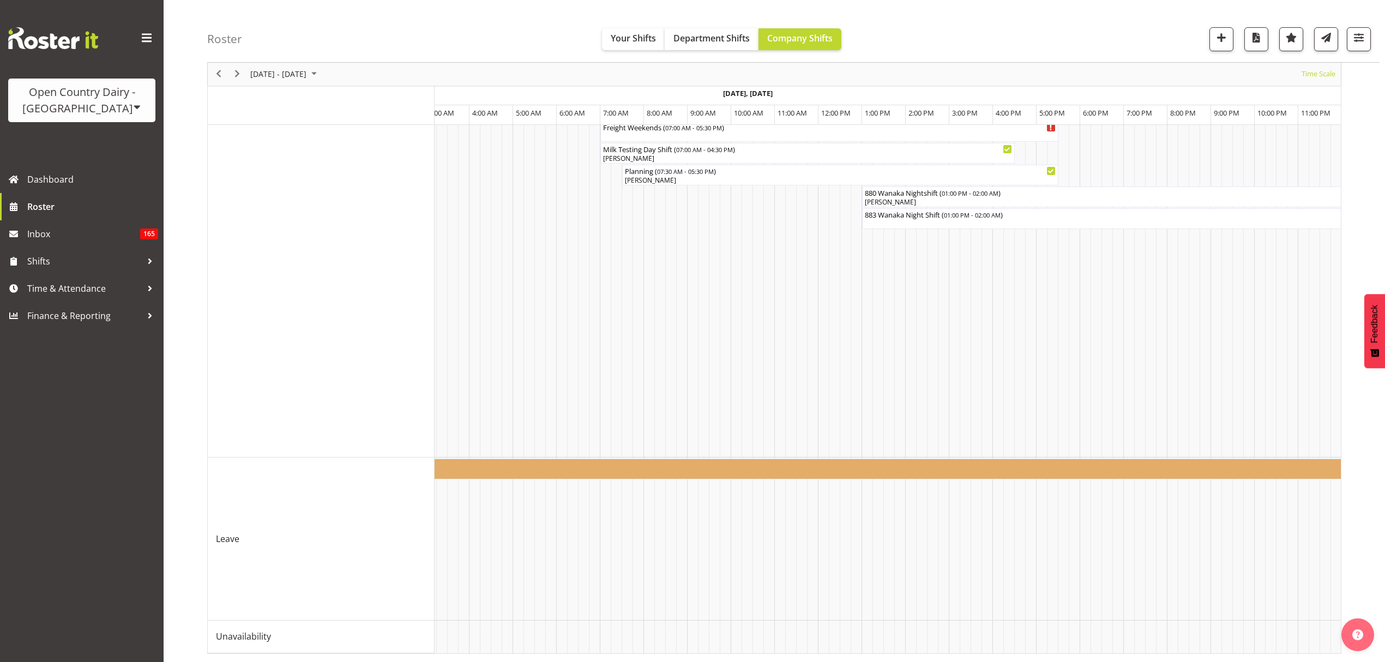
scroll to position [0, 0]
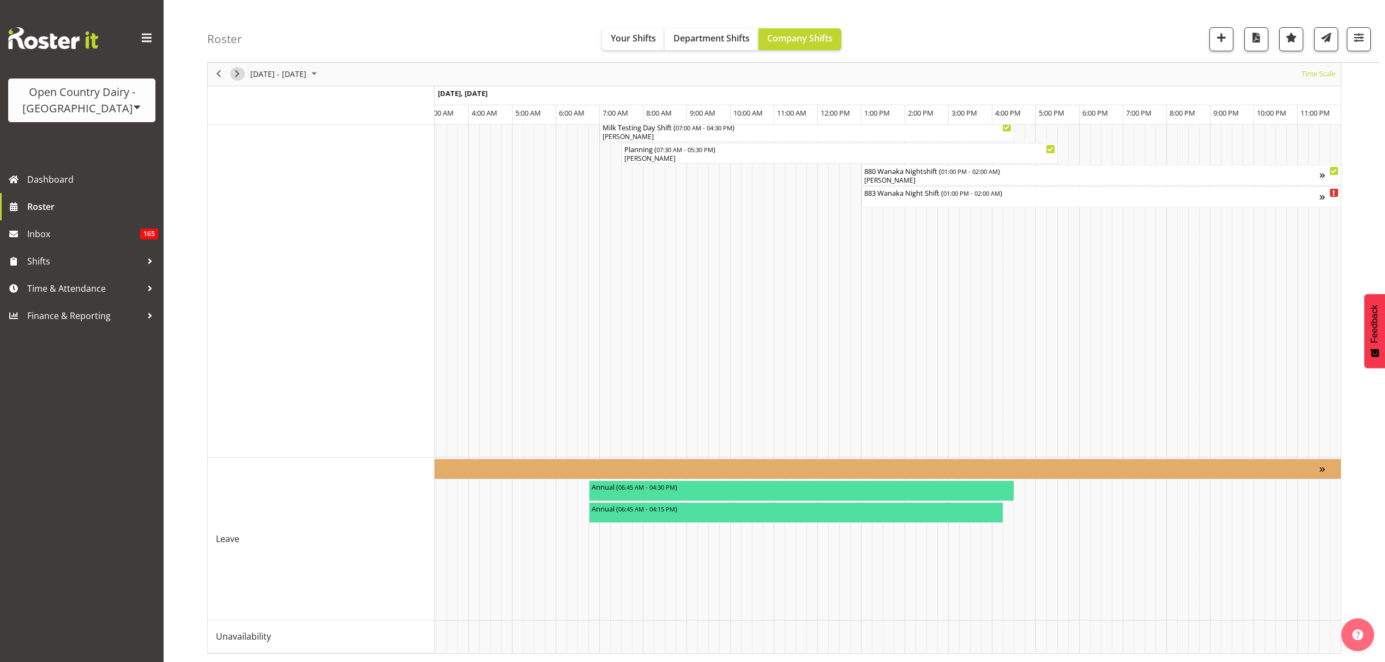
click at [234, 74] on span "Next" at bounding box center [237, 75] width 13 height 14
